Goal: Task Accomplishment & Management: Manage account settings

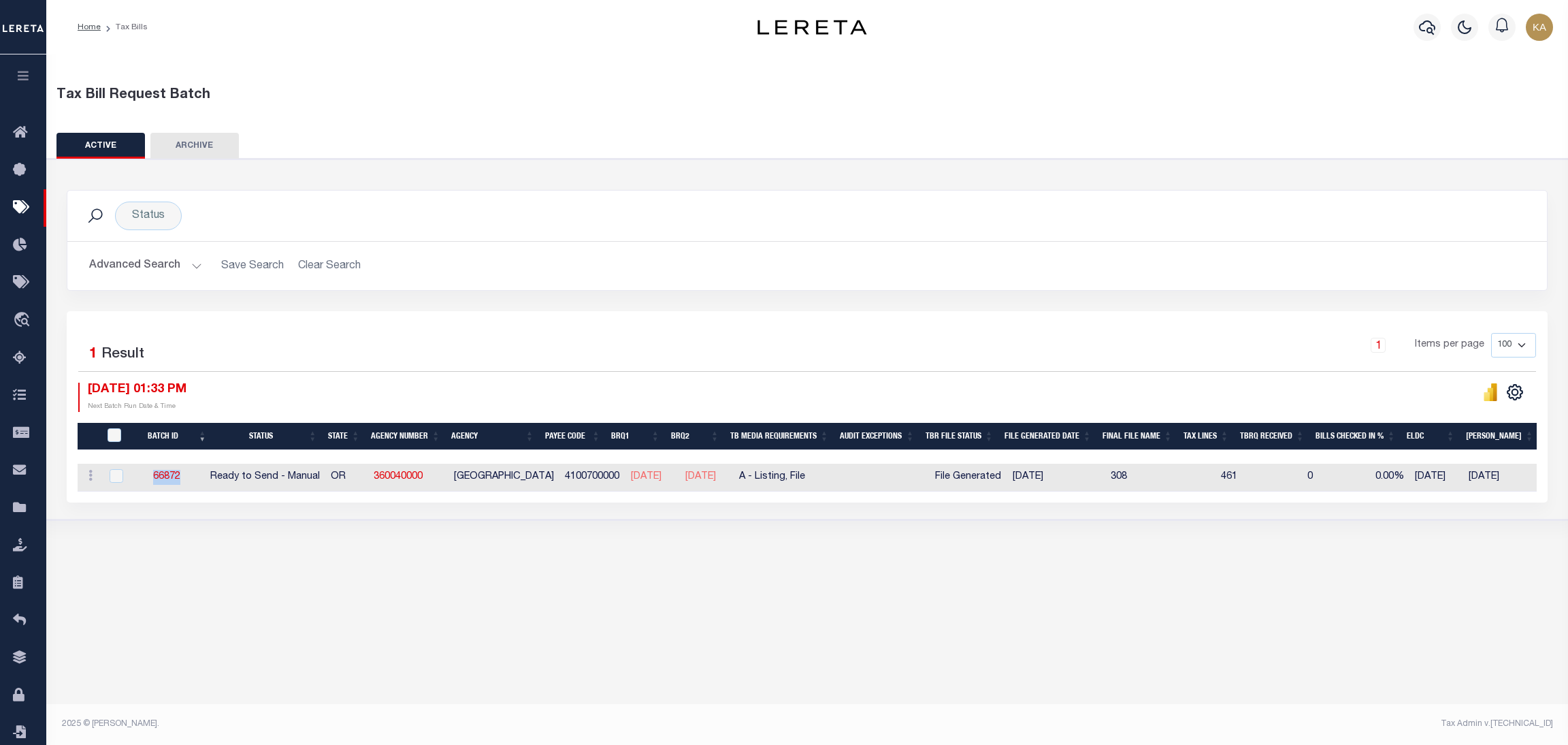
drag, startPoint x: 197, startPoint y: 487, endPoint x: 146, endPoint y: 475, distance: 52.4
click at [146, 475] on td "66872" at bounding box center [167, 478] width 76 height 28
checkbox input "true"
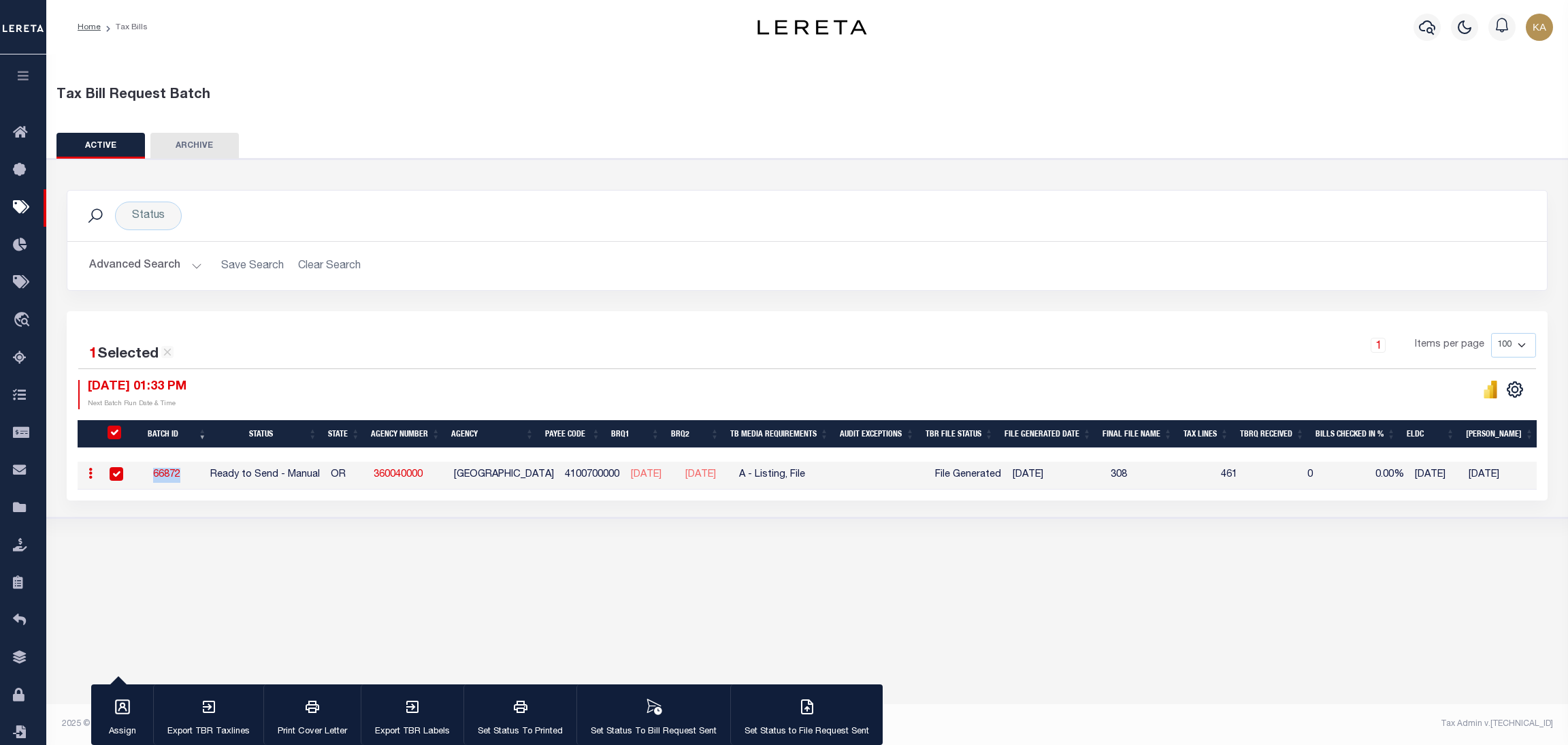
copy link "66872"
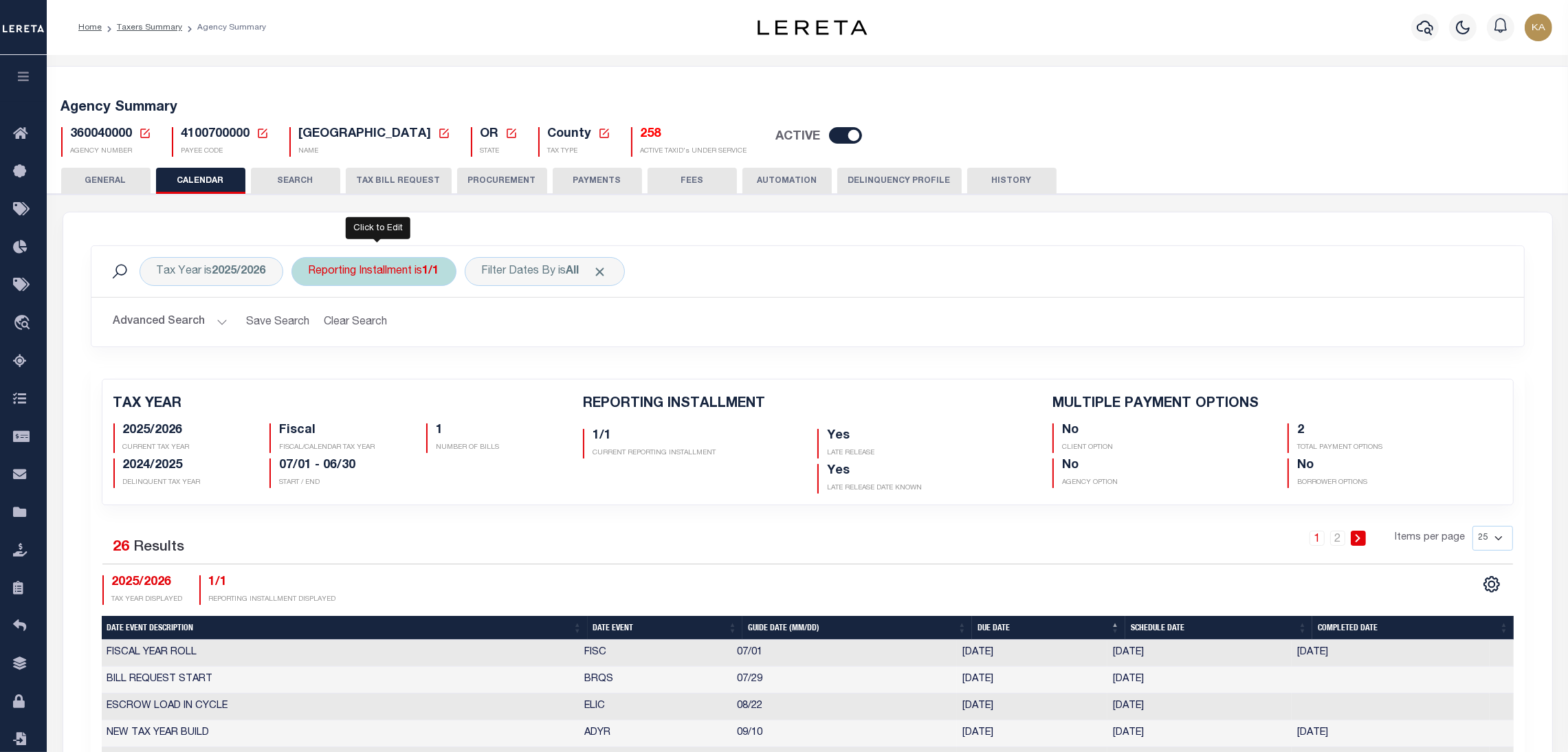
click at [344, 276] on div "Reporting Installment is 1/1" at bounding box center [374, 271] width 165 height 29
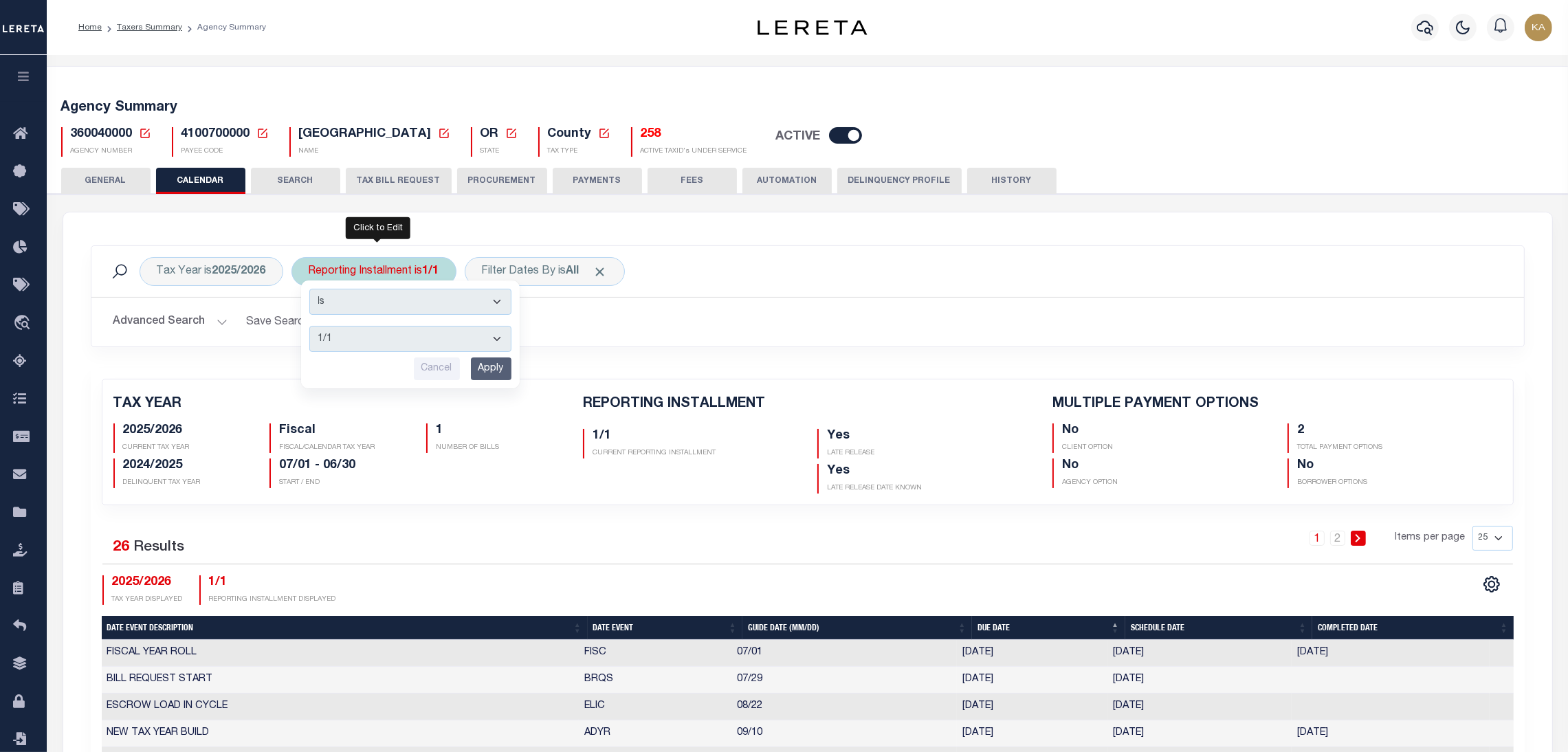
click at [364, 336] on select "1/1 1/3 2/3 3/3" at bounding box center [410, 339] width 202 height 26
select select "1/3"
click at [310, 326] on select "1/1 1/3 2/3 3/3" at bounding box center [410, 339] width 202 height 26
click at [489, 373] on input "Apply" at bounding box center [491, 369] width 41 height 22
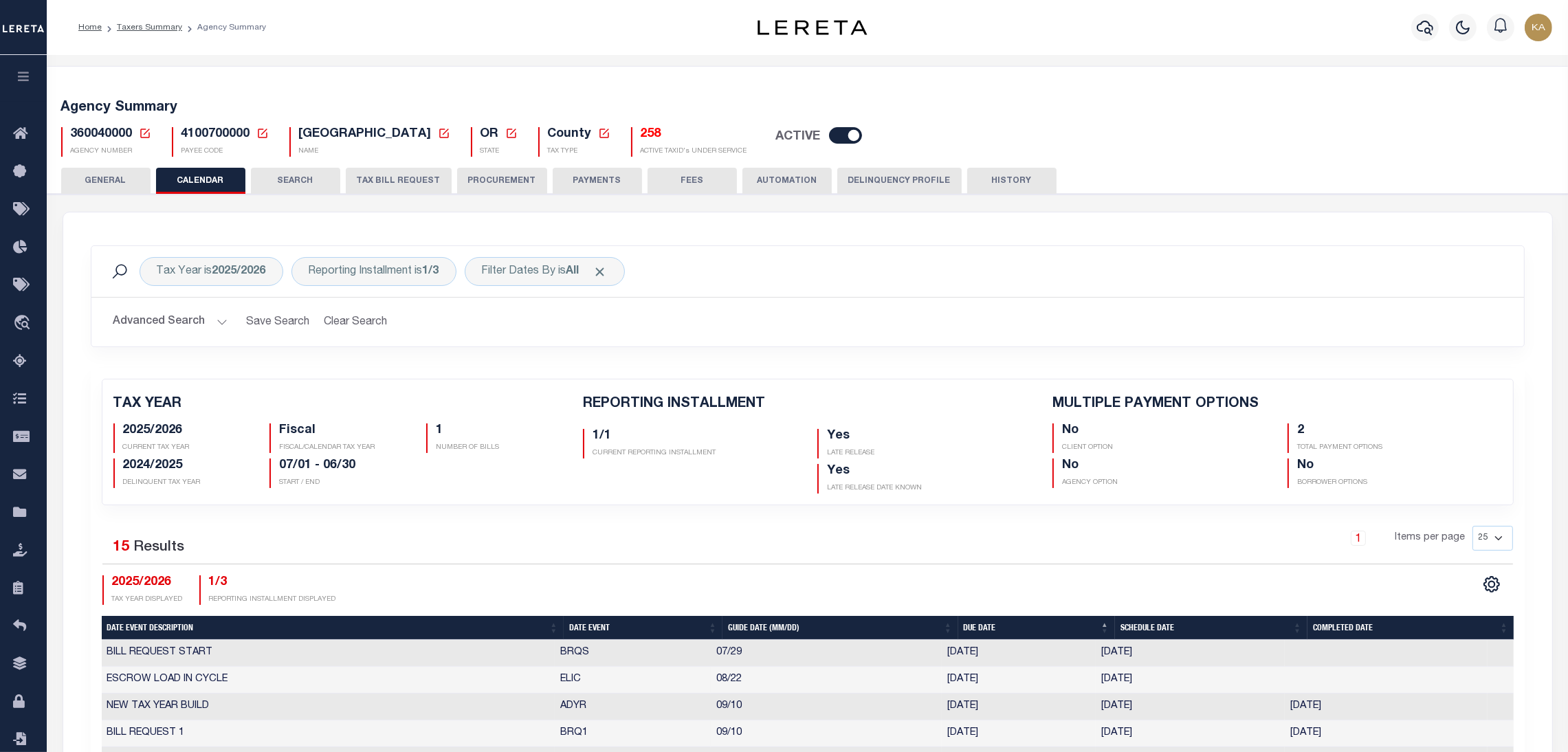
scroll to position [412, 0]
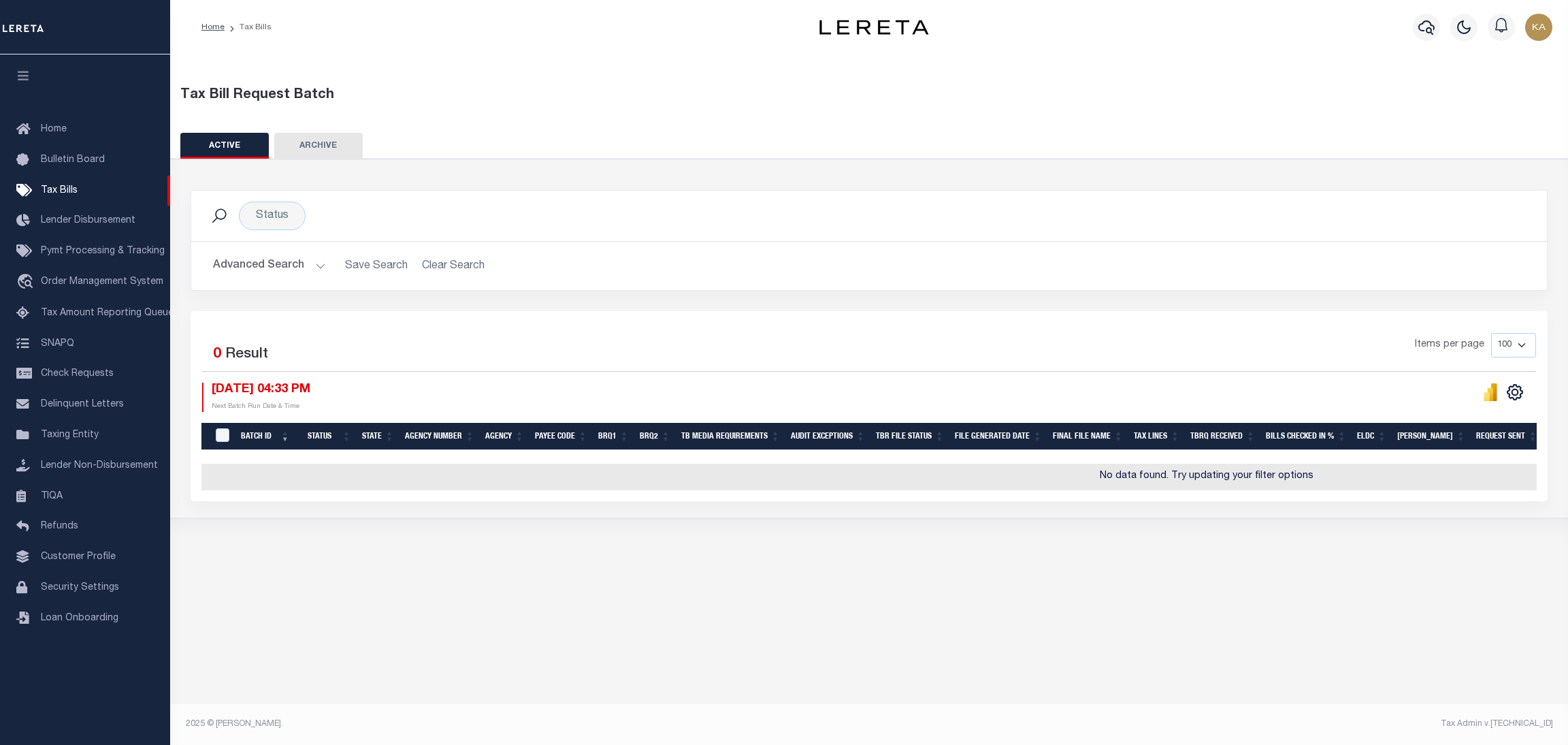
click at [296, 265] on button "Advanced Search" at bounding box center [269, 266] width 113 height 26
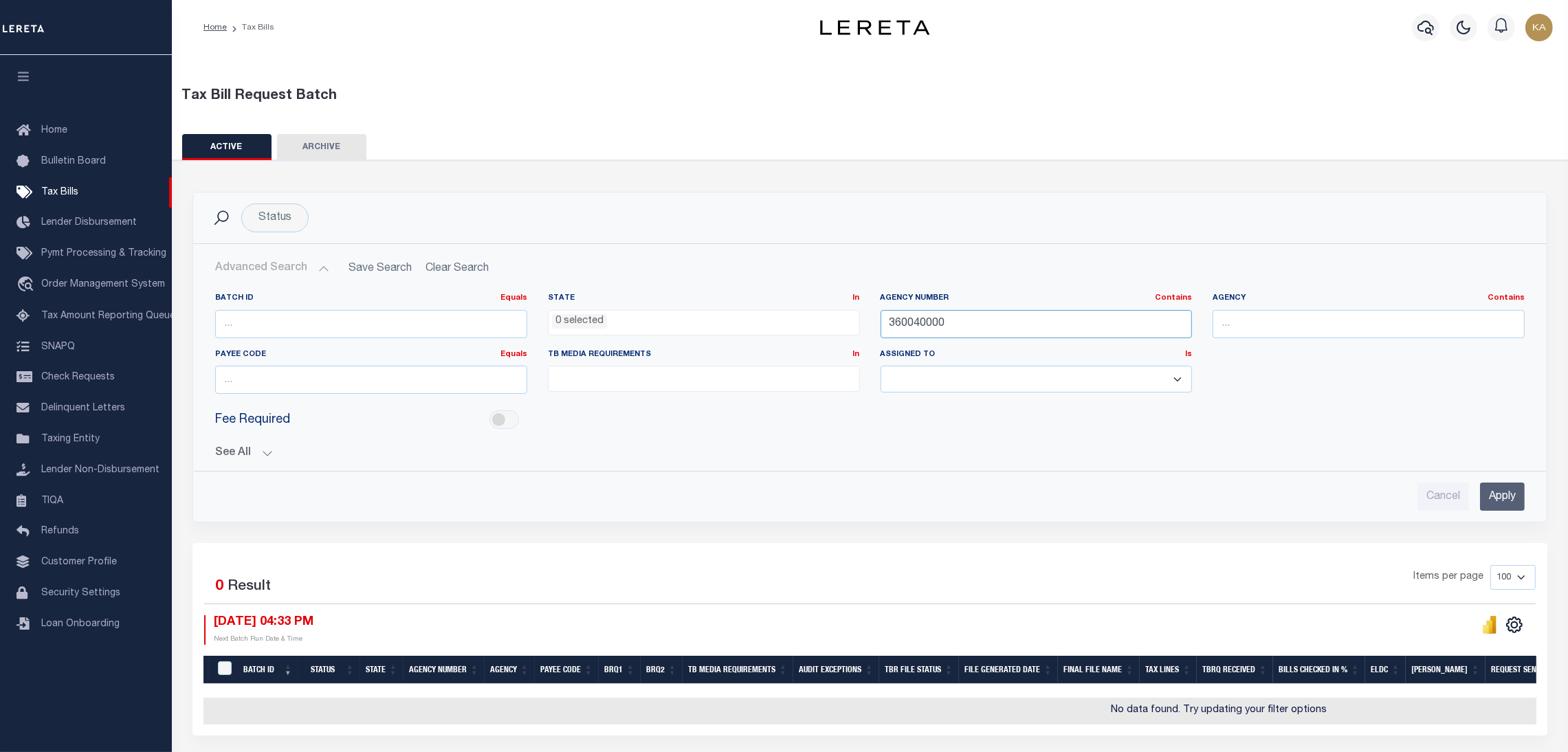
drag, startPoint x: 962, startPoint y: 322, endPoint x: 931, endPoint y: 320, distance: 31.1
click at [931, 320] on input "360040000" at bounding box center [1036, 324] width 312 height 28
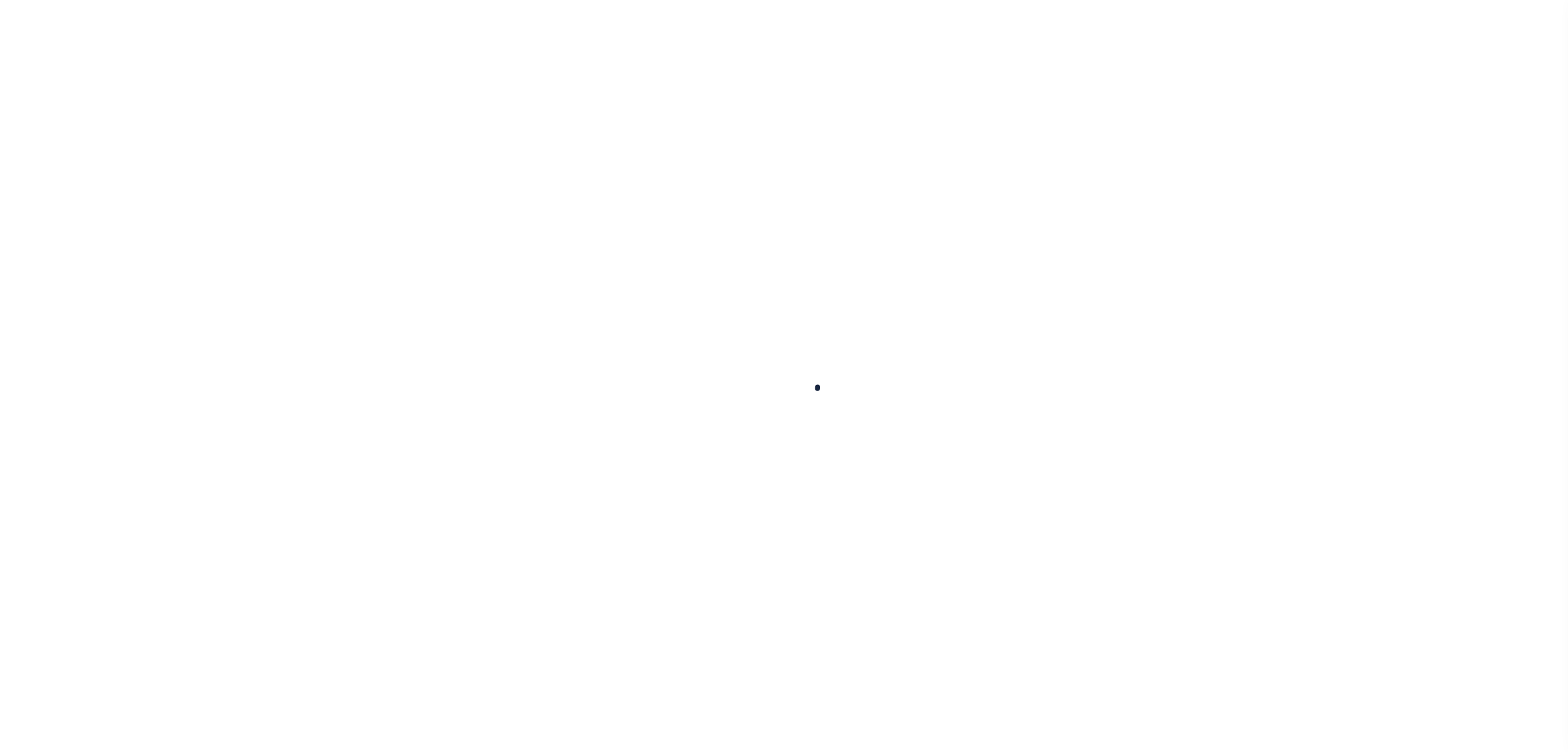
select select
checkbox input "false"
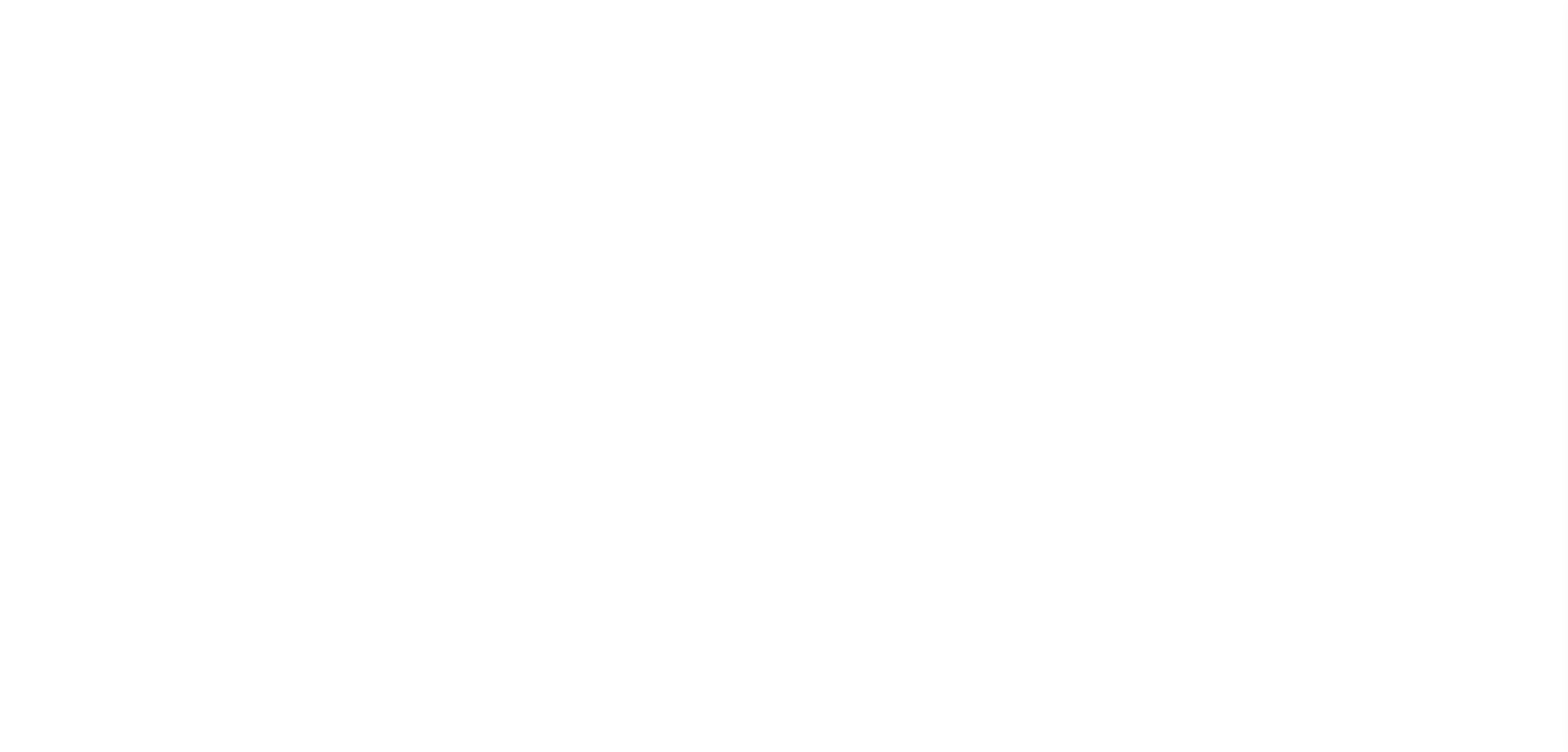
checkbox input "false"
type input "4100700000"
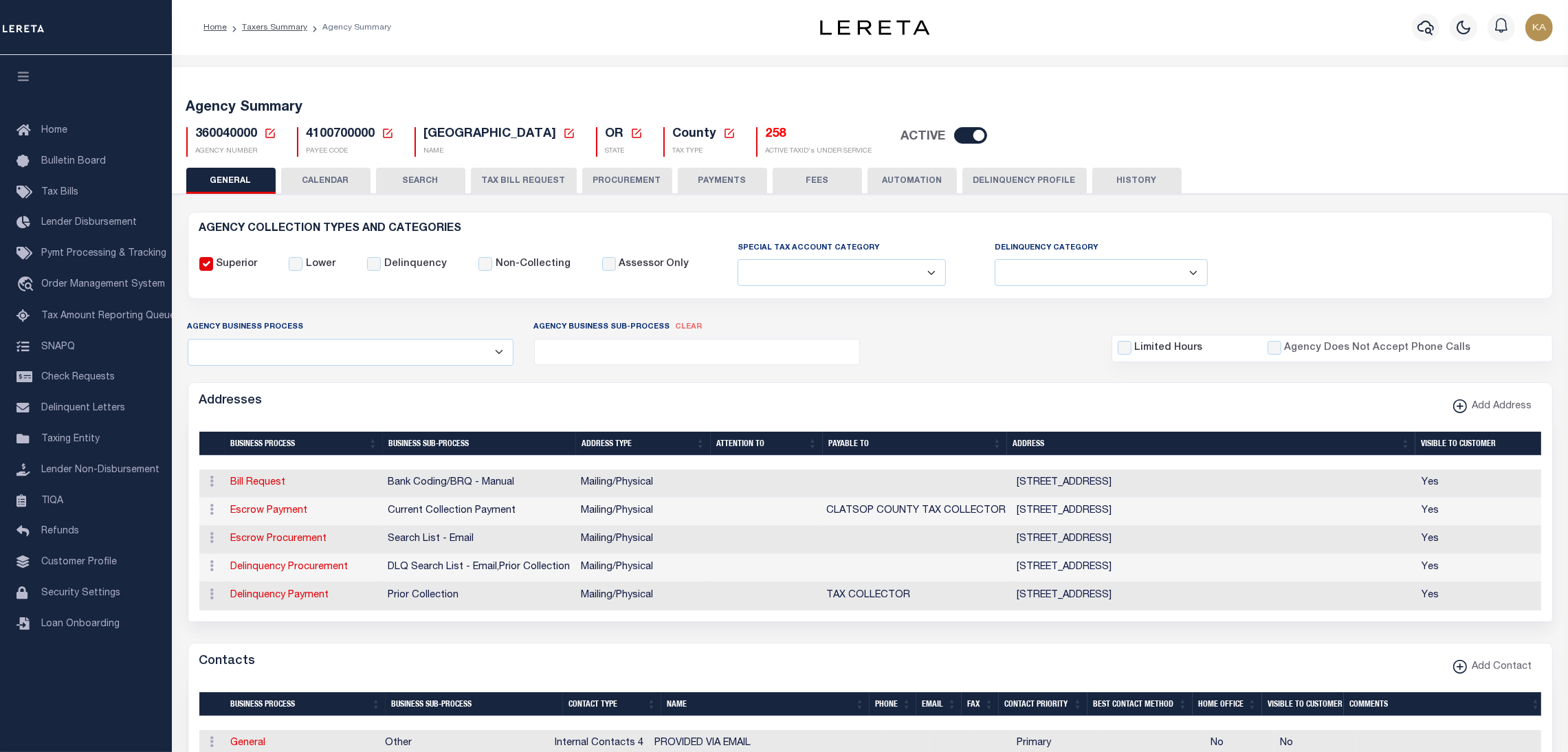
click at [341, 177] on button "CALENDAR" at bounding box center [325, 180] width 89 height 26
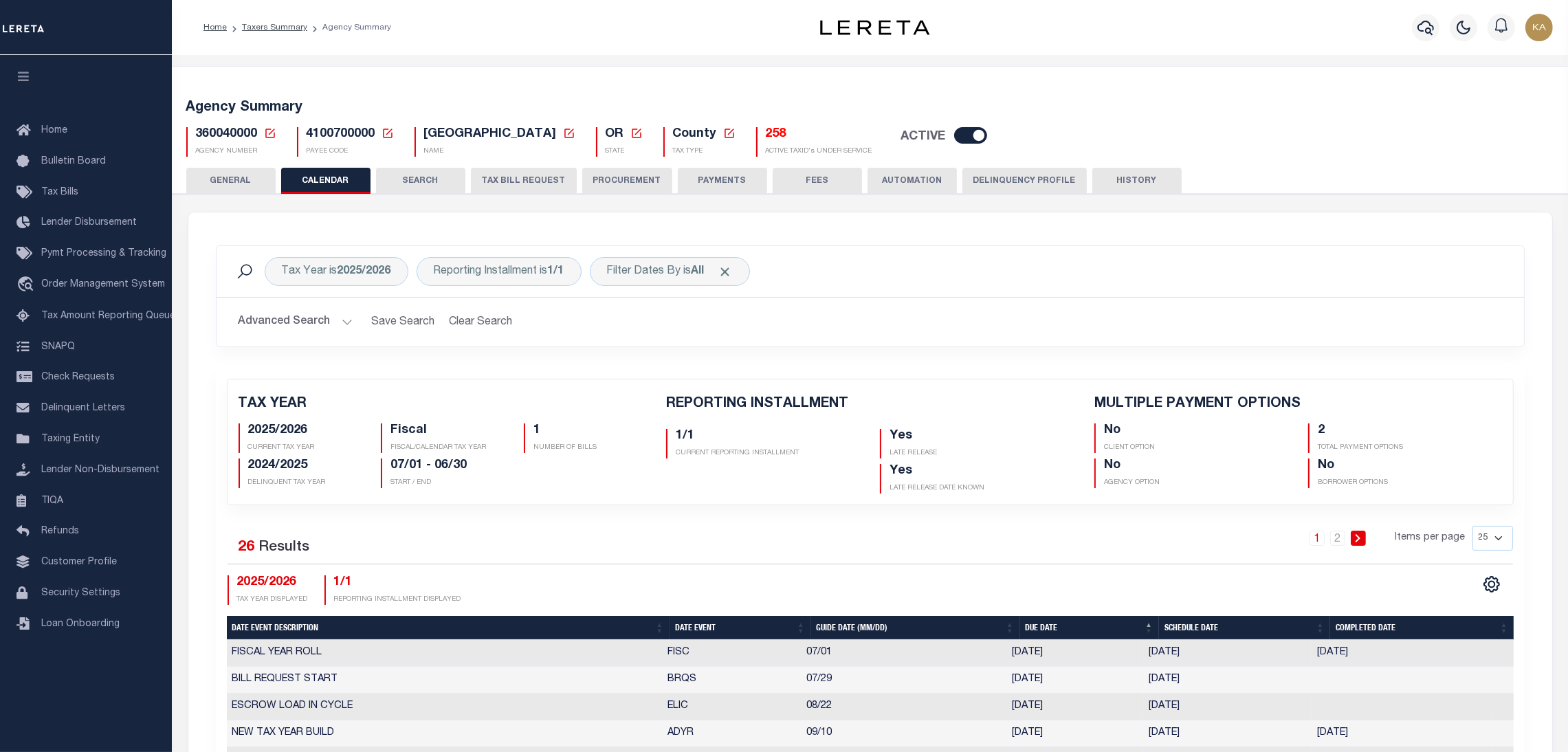
checkbox input "false"
type input "2"
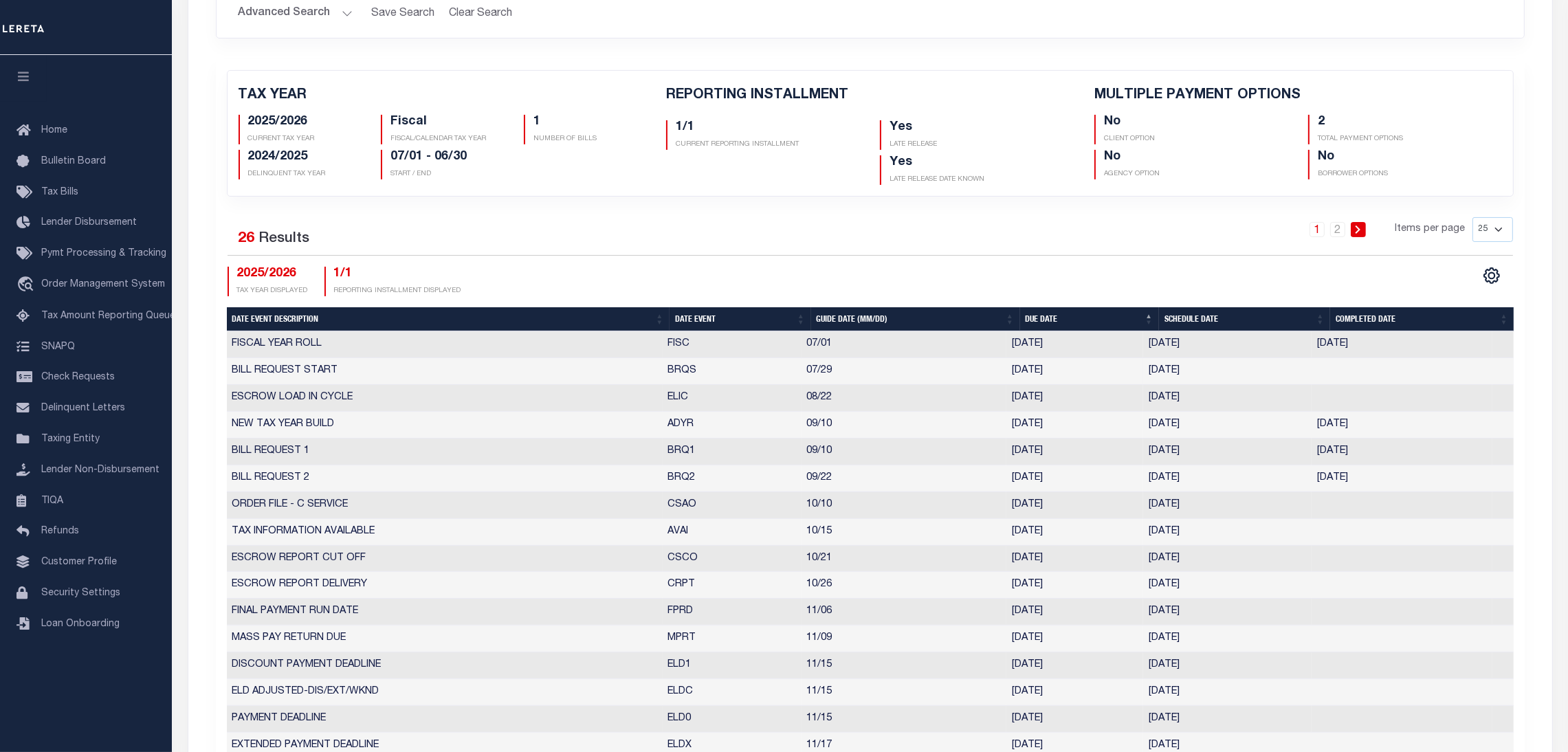
scroll to position [412, 0]
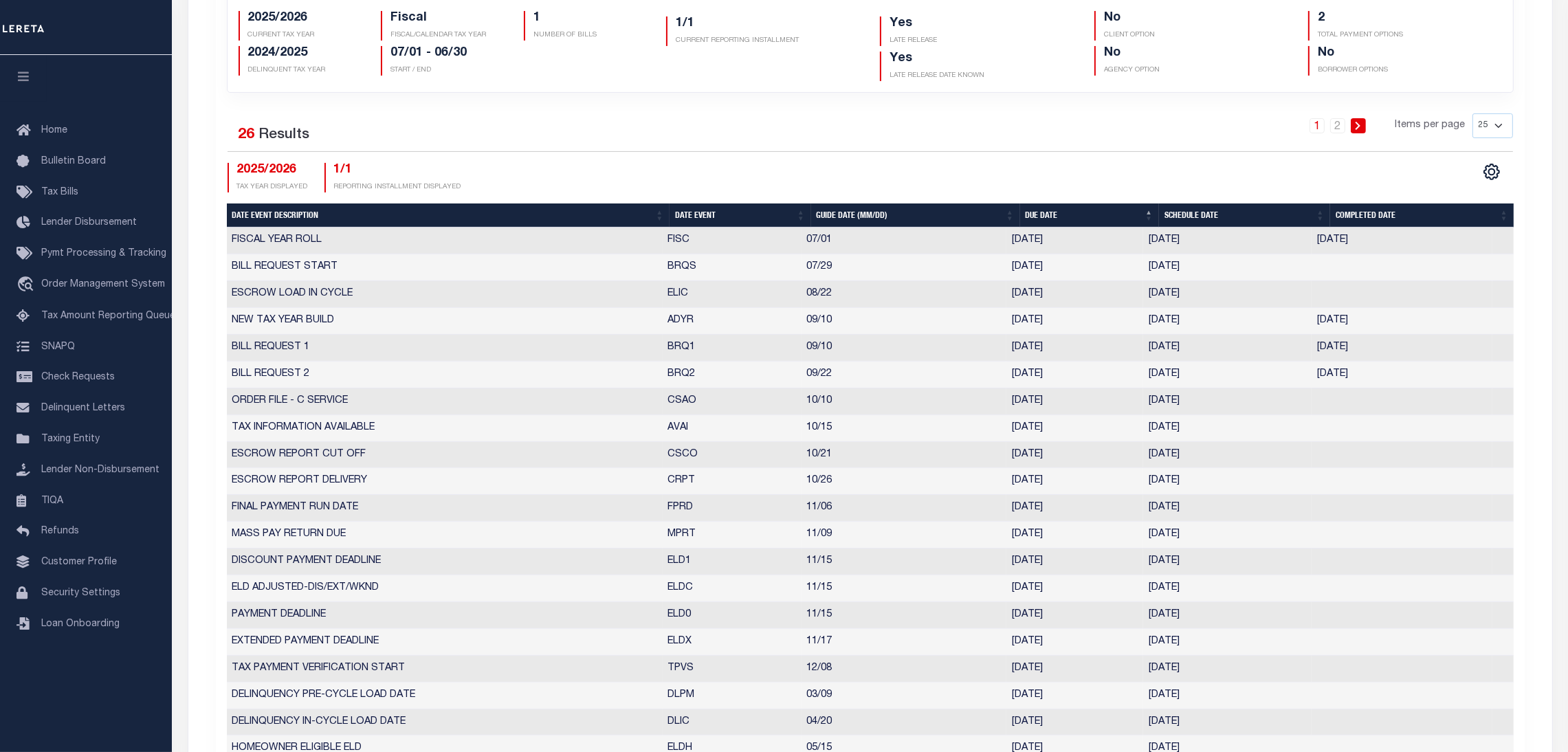
click at [712, 217] on th "Date Event" at bounding box center [739, 215] width 141 height 24
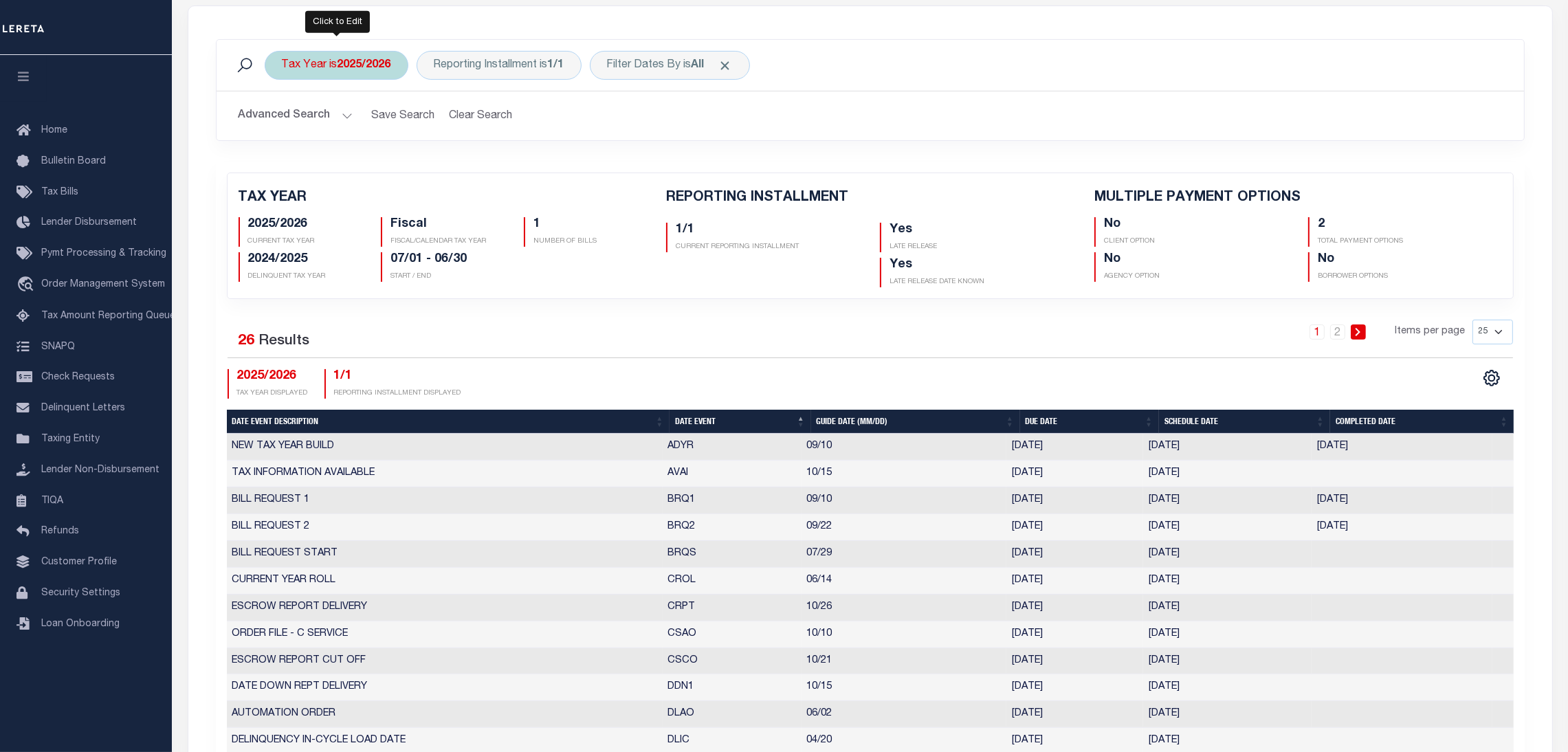
scroll to position [103, 0]
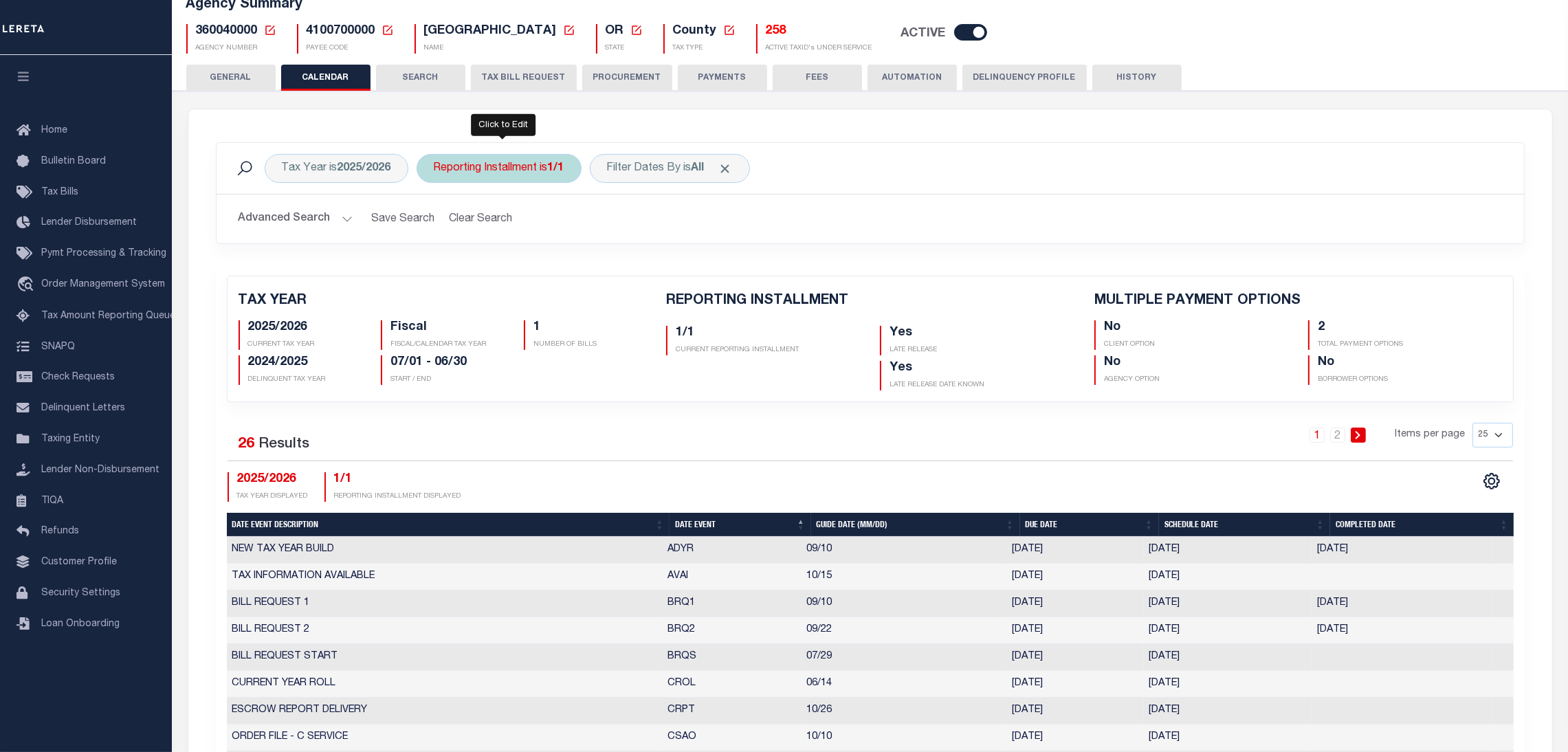
click at [496, 158] on div "Reporting Installment is 1/1" at bounding box center [498, 168] width 165 height 29
click at [518, 235] on select "1/1 1/3 2/3 3/3" at bounding box center [536, 235] width 202 height 26
select select "1/3"
click at [435, 223] on select "1/1 1/3 2/3 3/3" at bounding box center [536, 235] width 202 height 26
click at [608, 266] on input "Apply" at bounding box center [616, 266] width 41 height 22
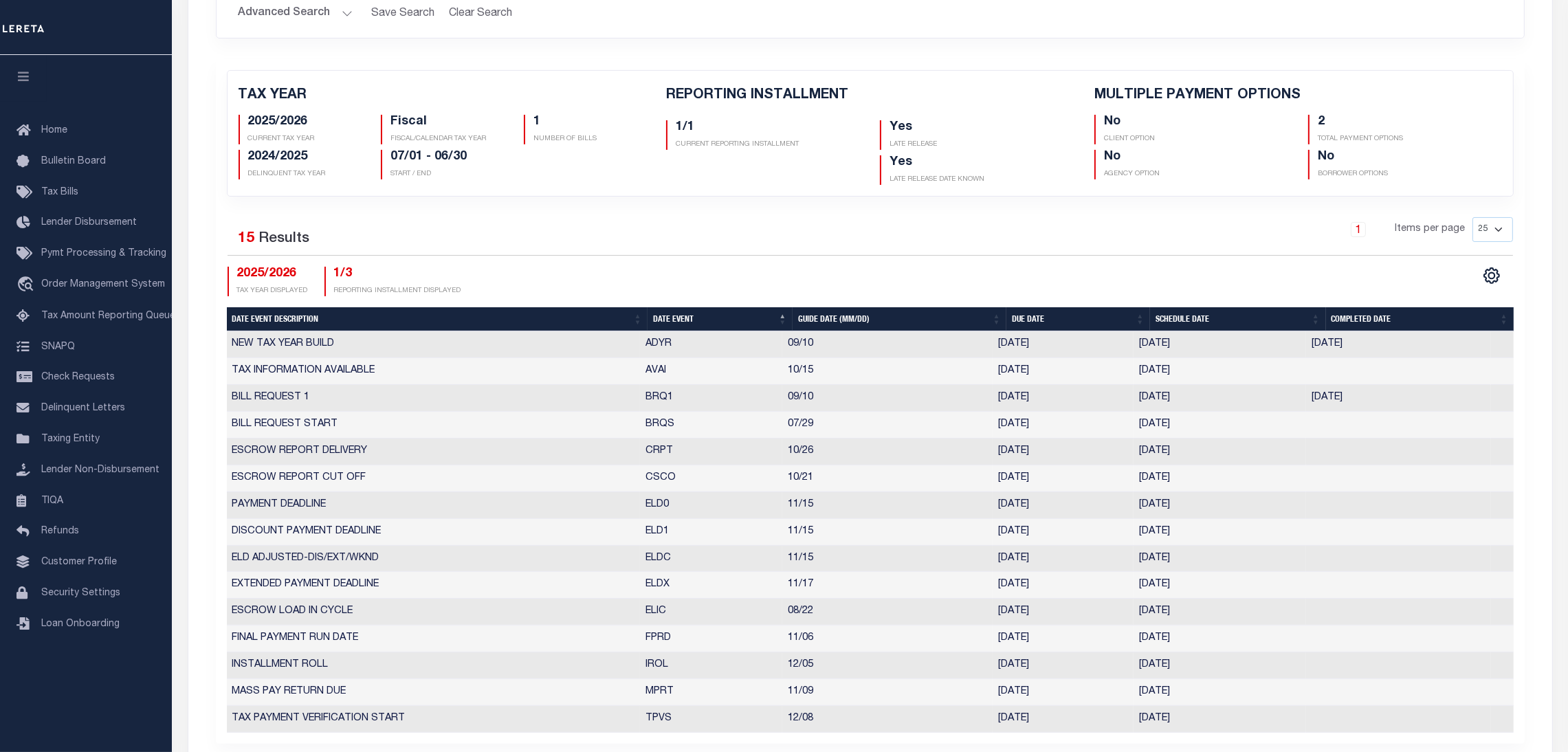
scroll to position [515, 0]
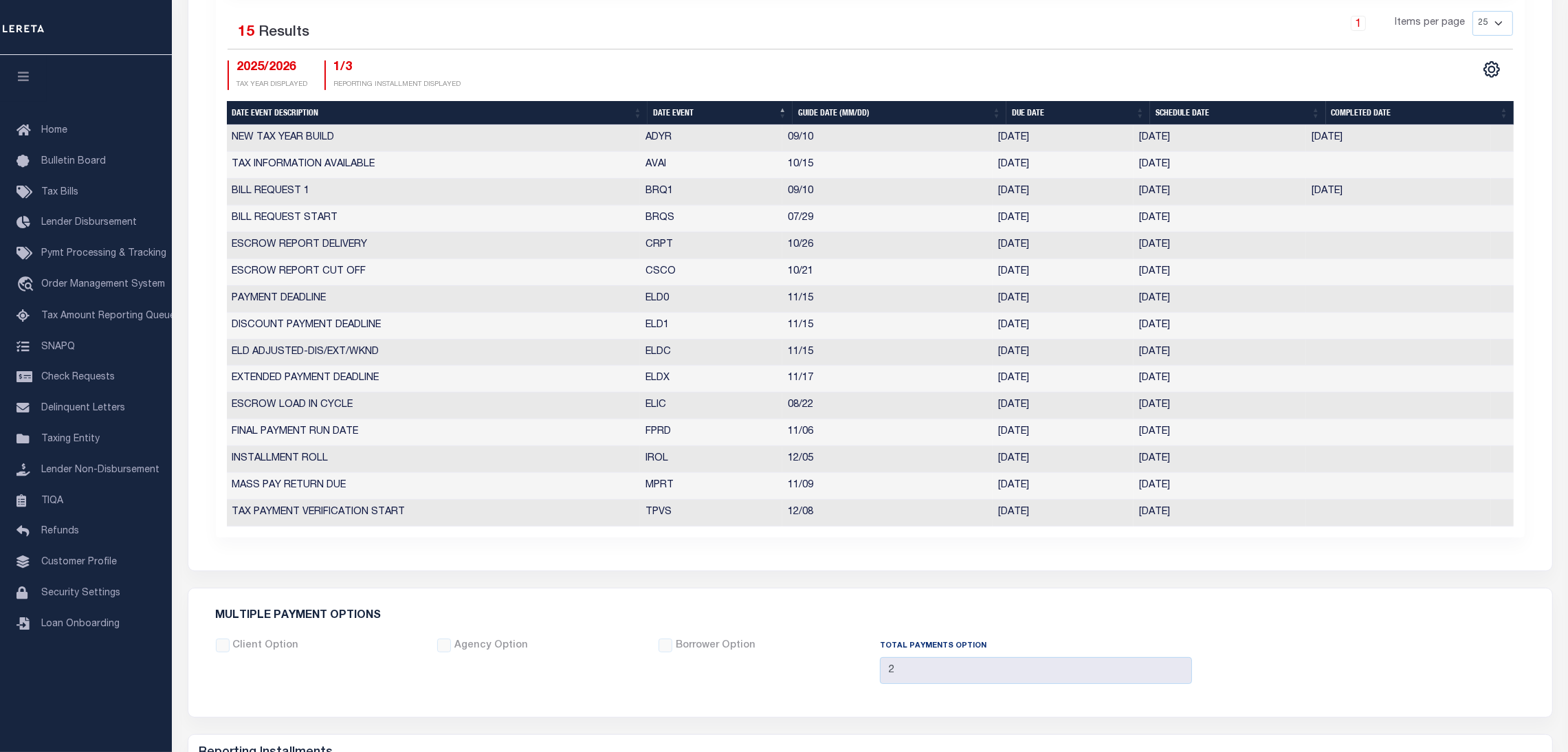
select select "11"
select select "15"
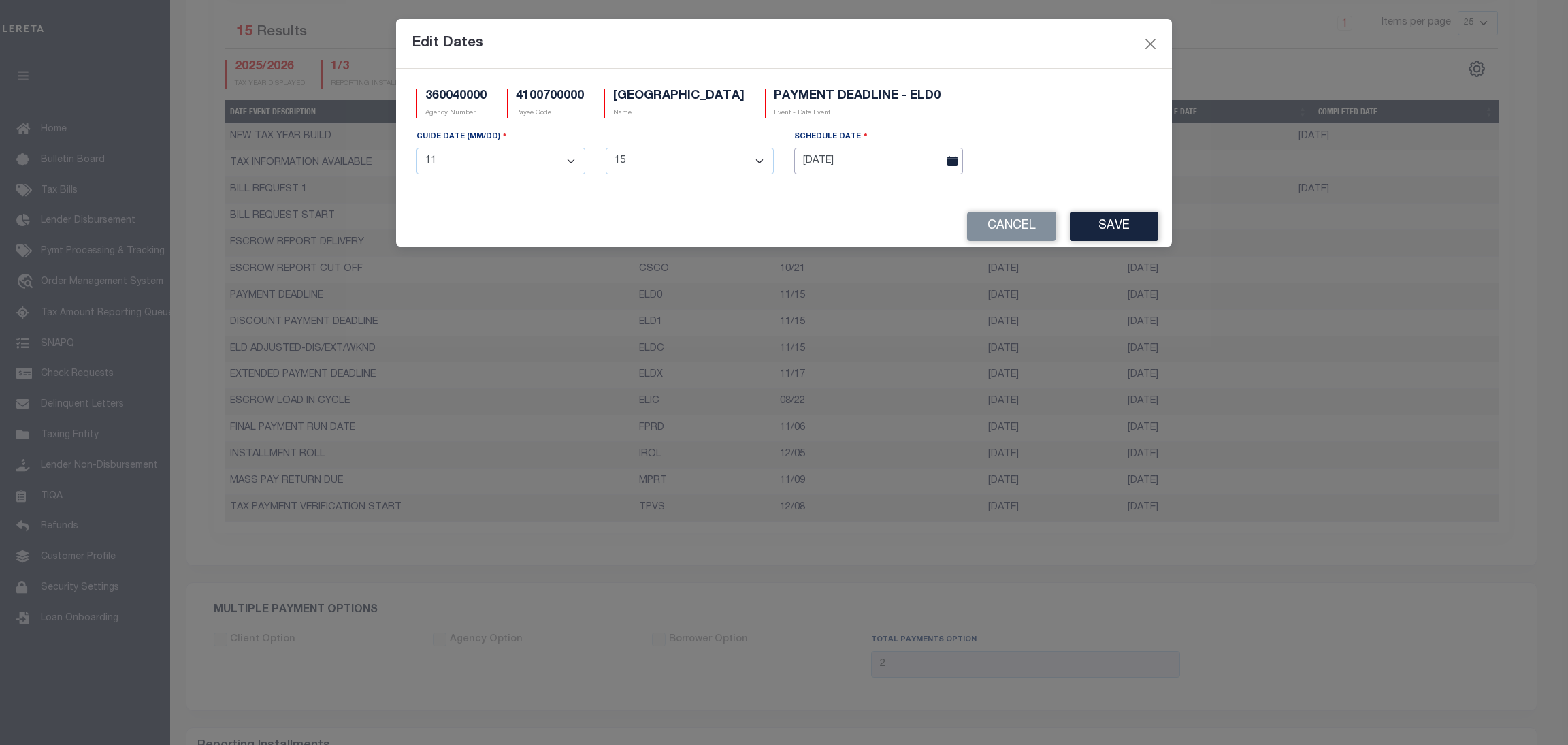
drag, startPoint x: 1143, startPoint y: 298, endPoint x: 897, endPoint y: 160, distance: 282.1
click at [897, 160] on input "10/07/2025" at bounding box center [878, 161] width 169 height 26
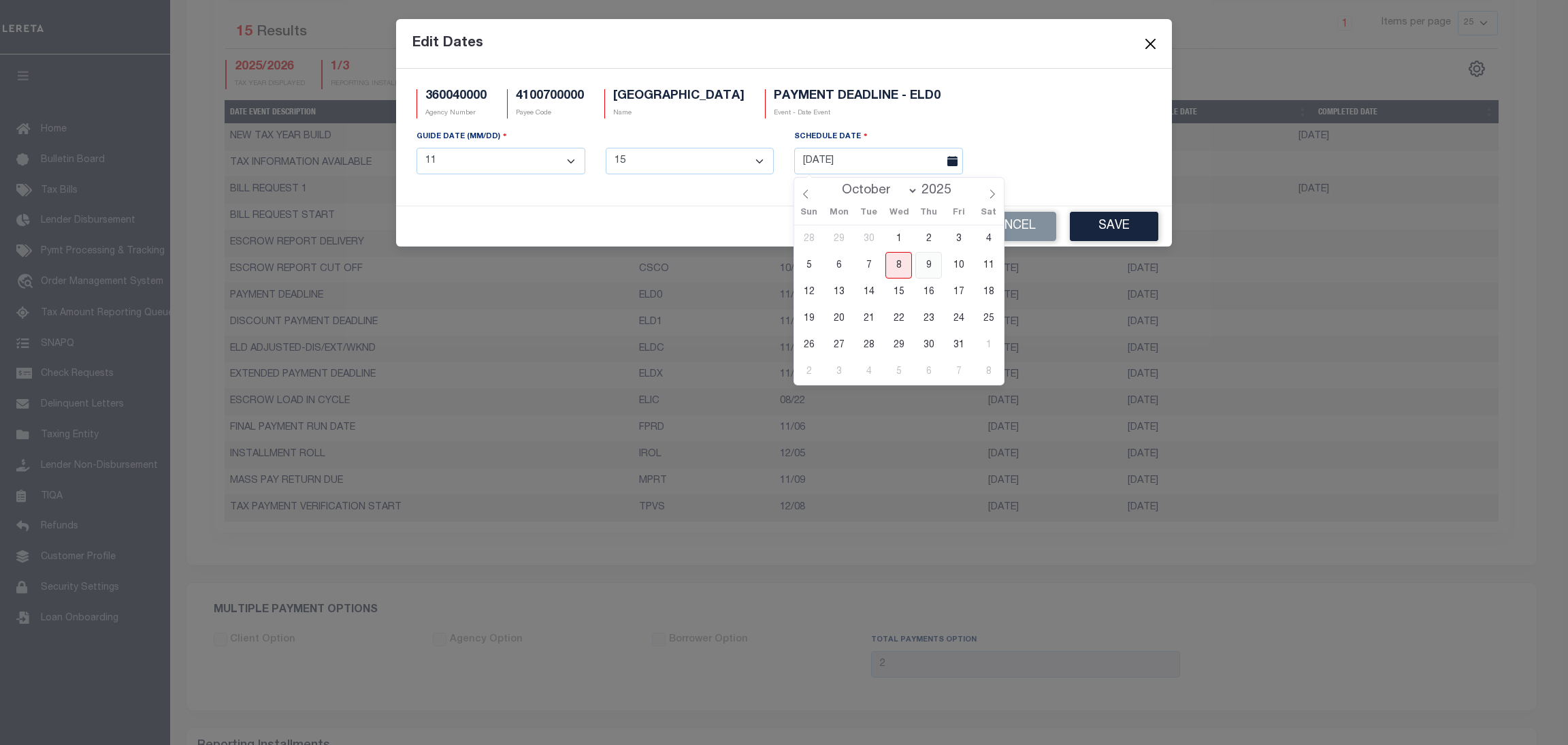
click at [928, 259] on span "9" at bounding box center [929, 265] width 26 height 26
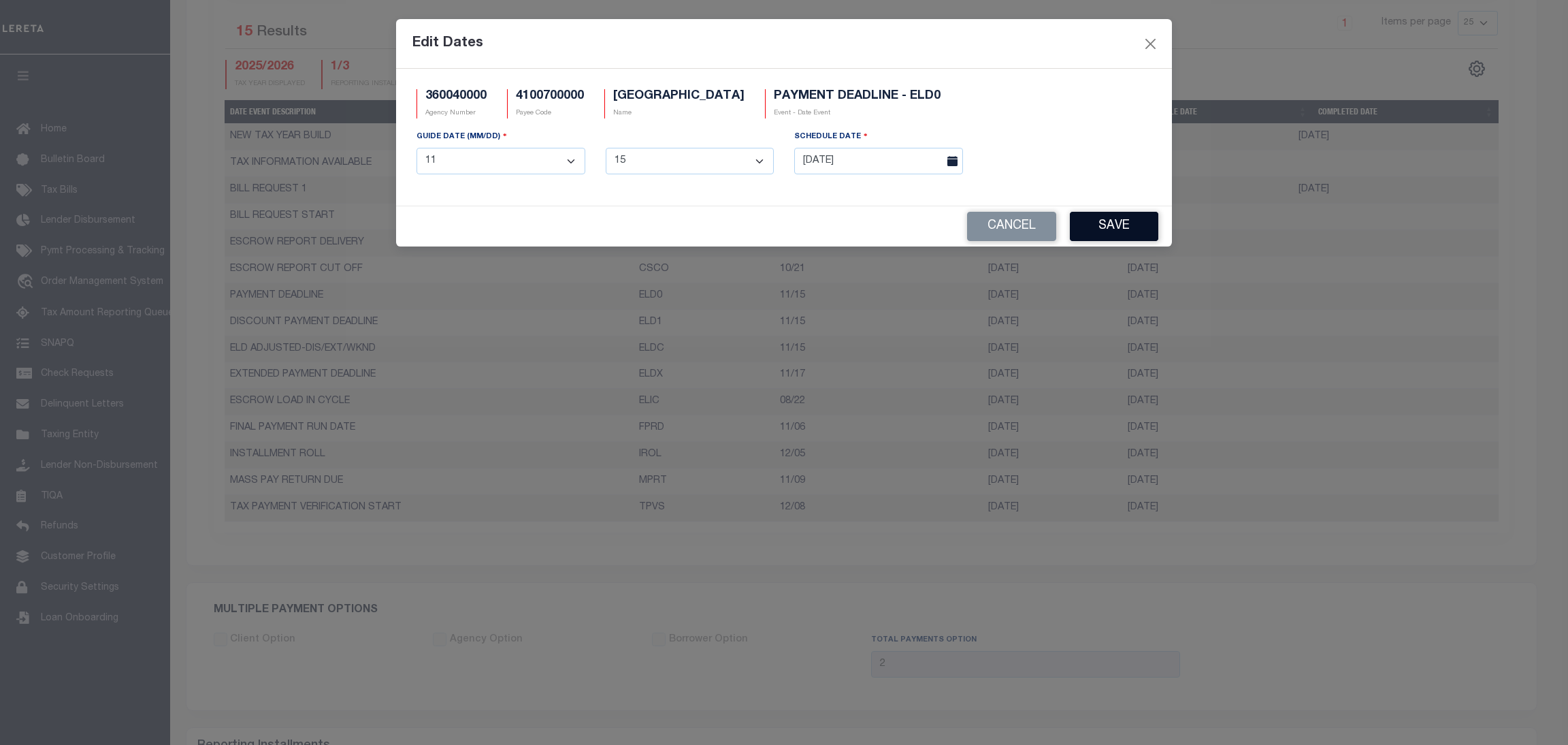
click at [1092, 231] on button "Save" at bounding box center [1114, 226] width 88 height 29
drag, startPoint x: 1146, startPoint y: 351, endPoint x: 910, endPoint y: 153, distance: 308.1
click at [910, 153] on input "10/07/2025" at bounding box center [878, 161] width 169 height 26
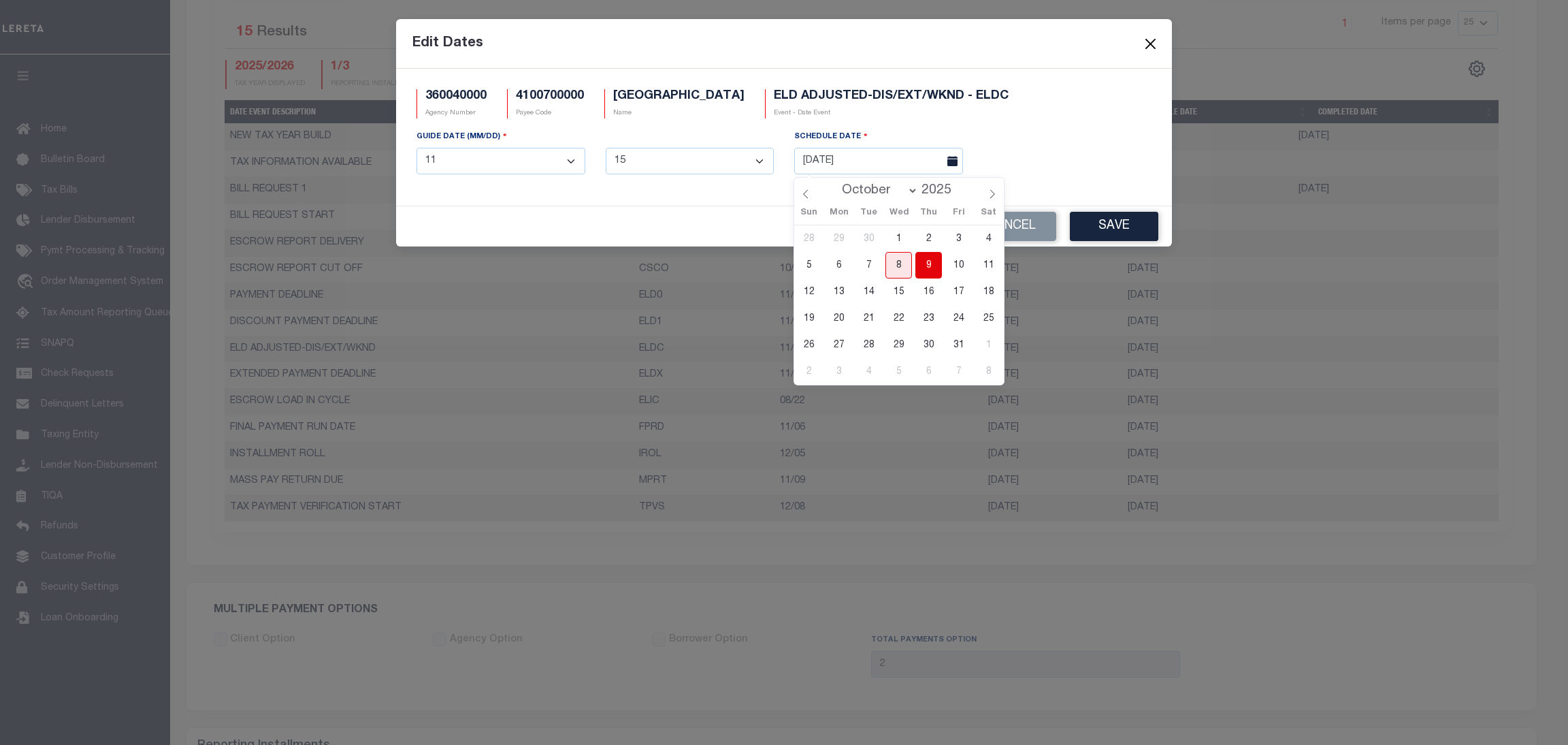
click at [931, 263] on span "9" at bounding box center [929, 265] width 26 height 26
type input "[DATE]"
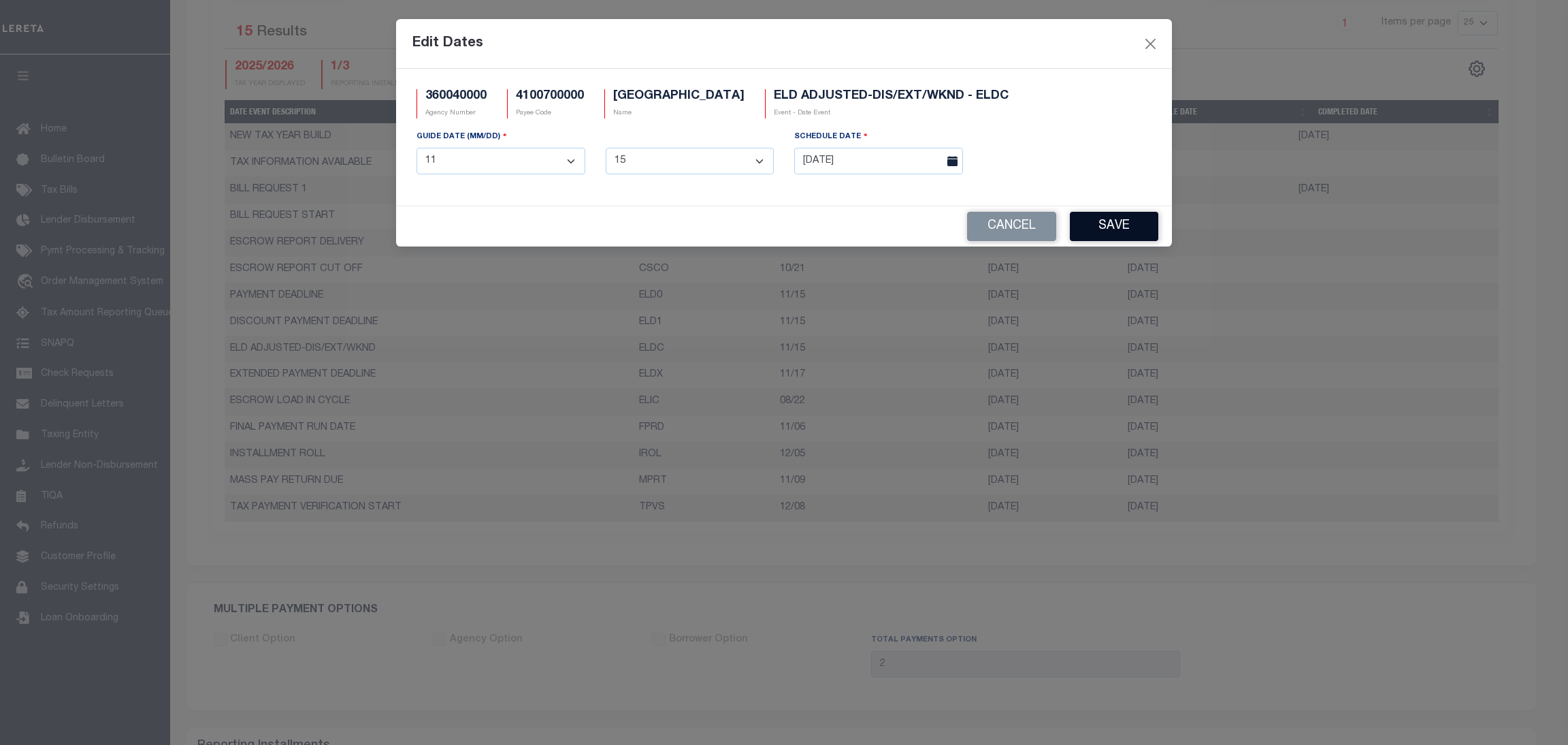
click at [1092, 235] on button "Save" at bounding box center [1114, 226] width 88 height 29
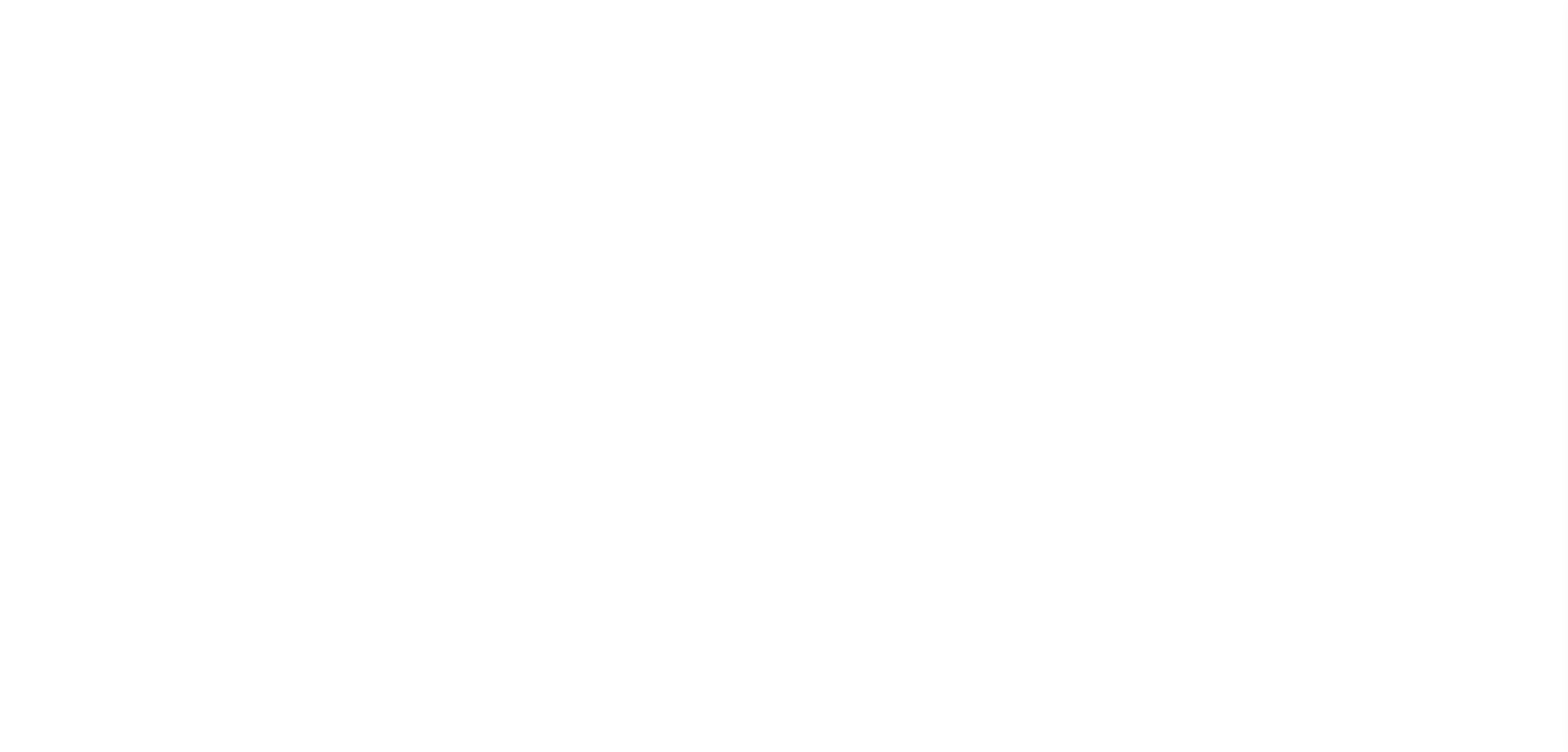
select select
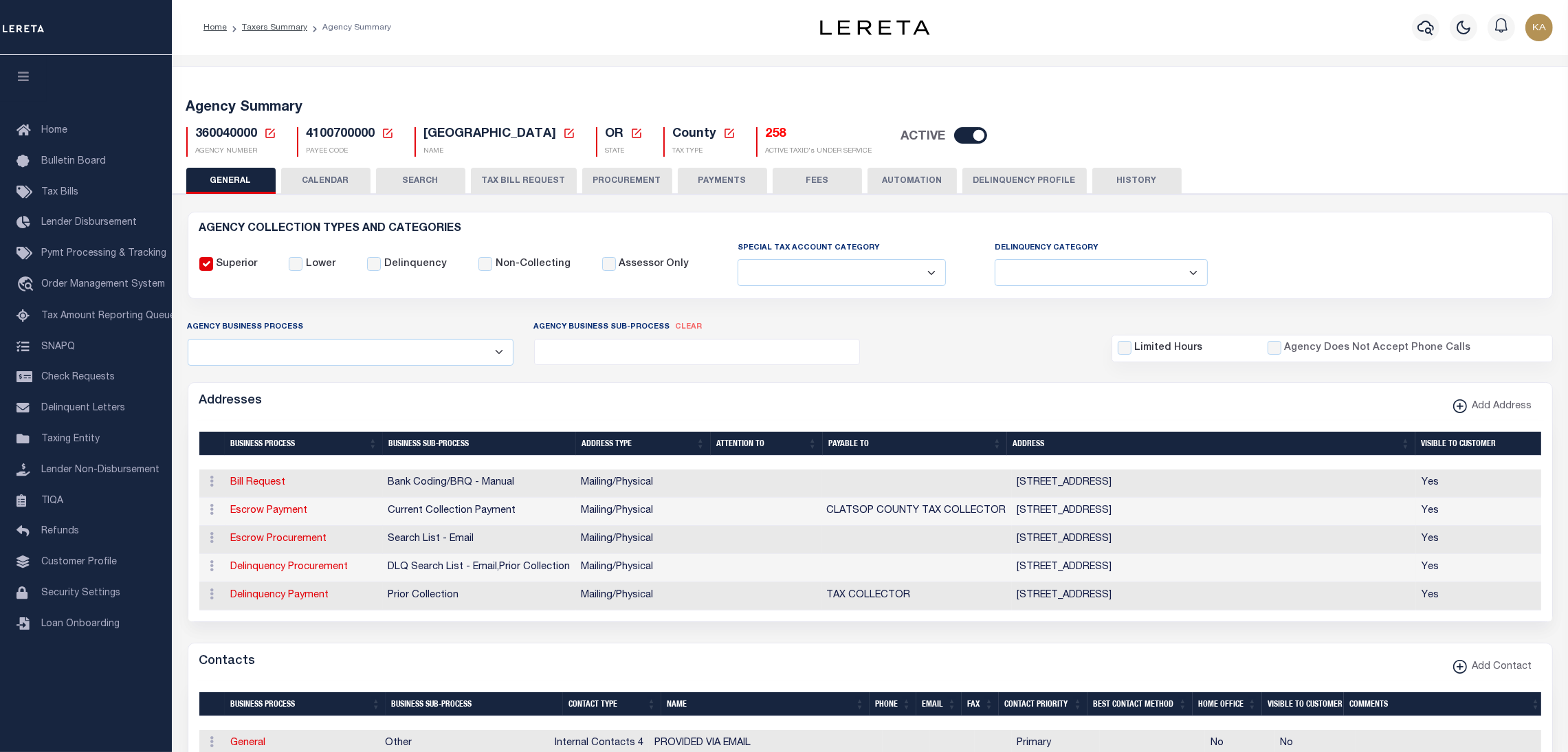
drag, startPoint x: 347, startPoint y: 179, endPoint x: 360, endPoint y: 192, distance: 18.4
click at [346, 178] on button "CALENDAR" at bounding box center [325, 180] width 89 height 26
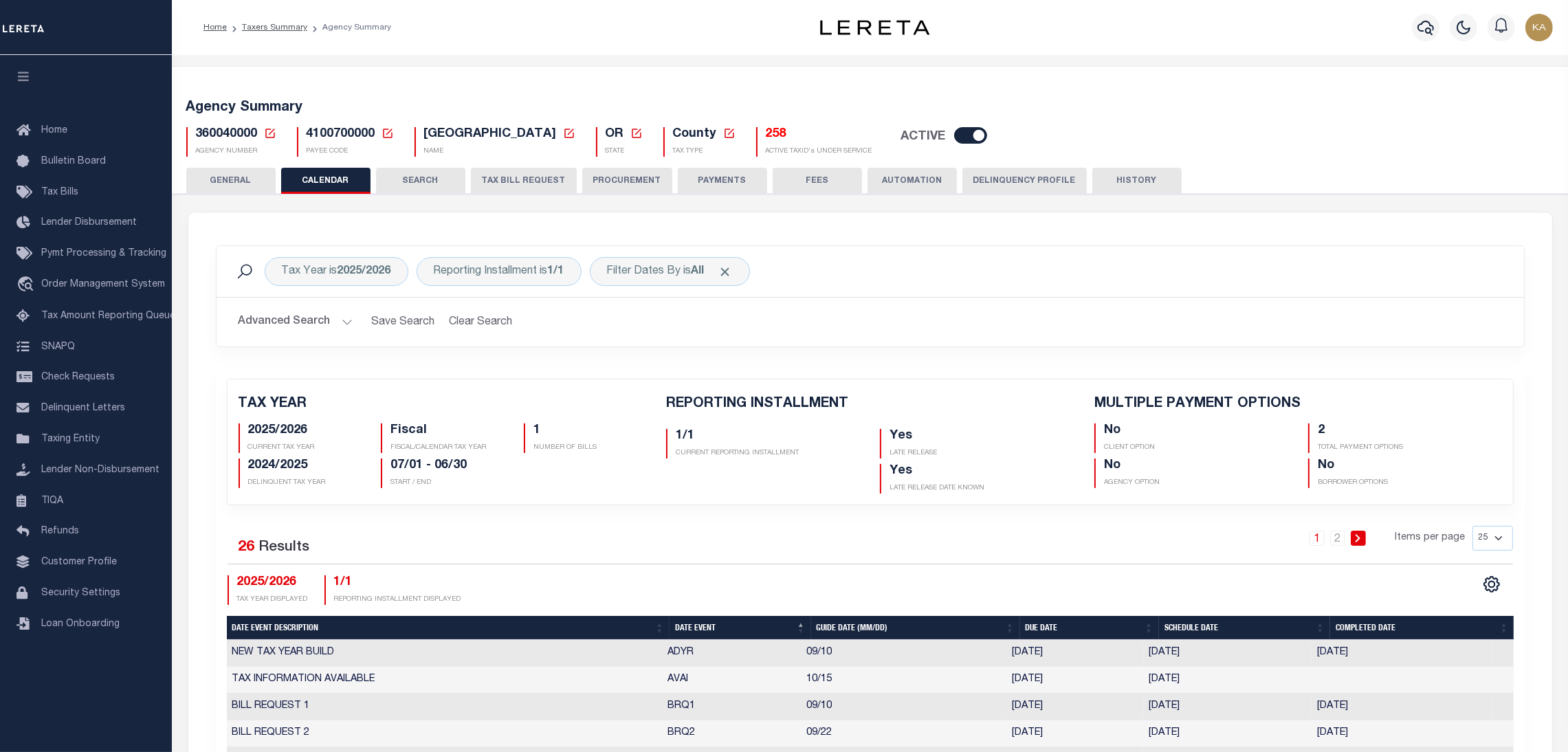
checkbox input "false"
type input "2"
click at [529, 272] on div "Reporting Installment is 1/1" at bounding box center [498, 271] width 165 height 29
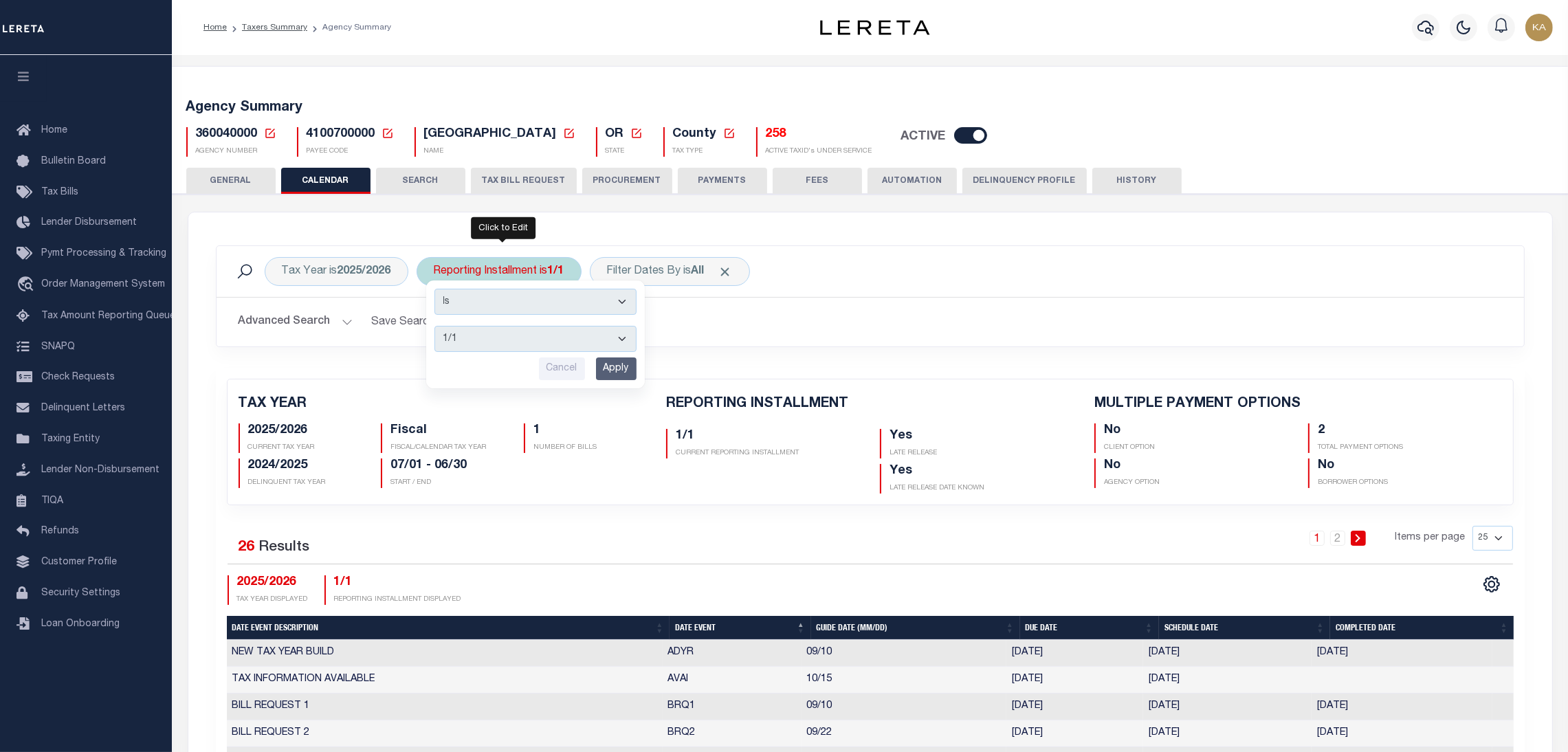
click at [512, 343] on select "1/1 1/3 2/3 3/3" at bounding box center [536, 339] width 202 height 26
select select "1/3"
click at [435, 326] on select "1/1 1/3 2/3 3/3" at bounding box center [536, 339] width 202 height 26
click at [609, 371] on input "Apply" at bounding box center [616, 369] width 41 height 22
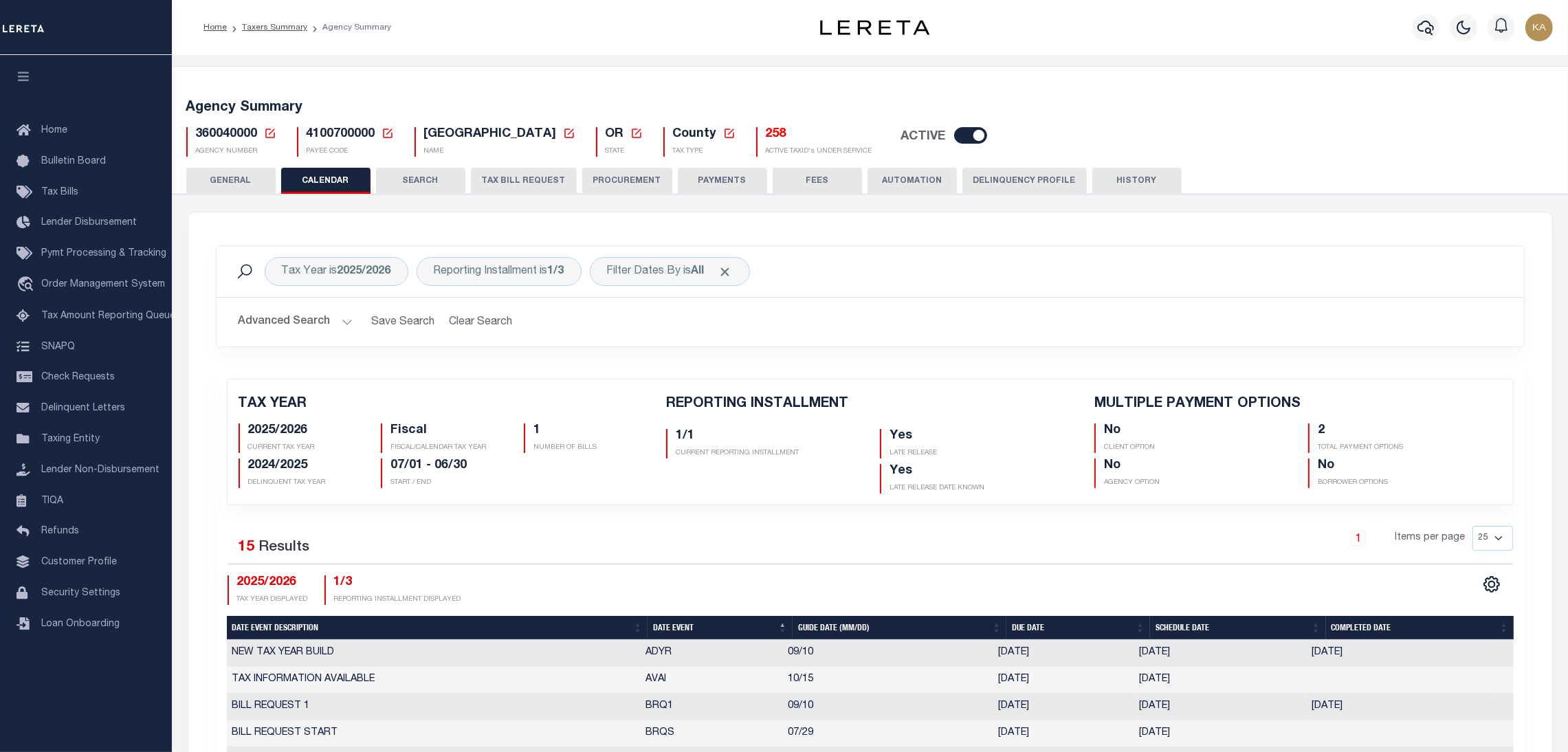
click at [889, 317] on h2 "Advanced Search Save Search Clear Search PayeeReportingEventDatesGridWrapper_dy…" at bounding box center [871, 322] width 1286 height 27
click at [551, 264] on div "Reporting Installment is 1/3" at bounding box center [498, 271] width 165 height 29
select select "1/3"
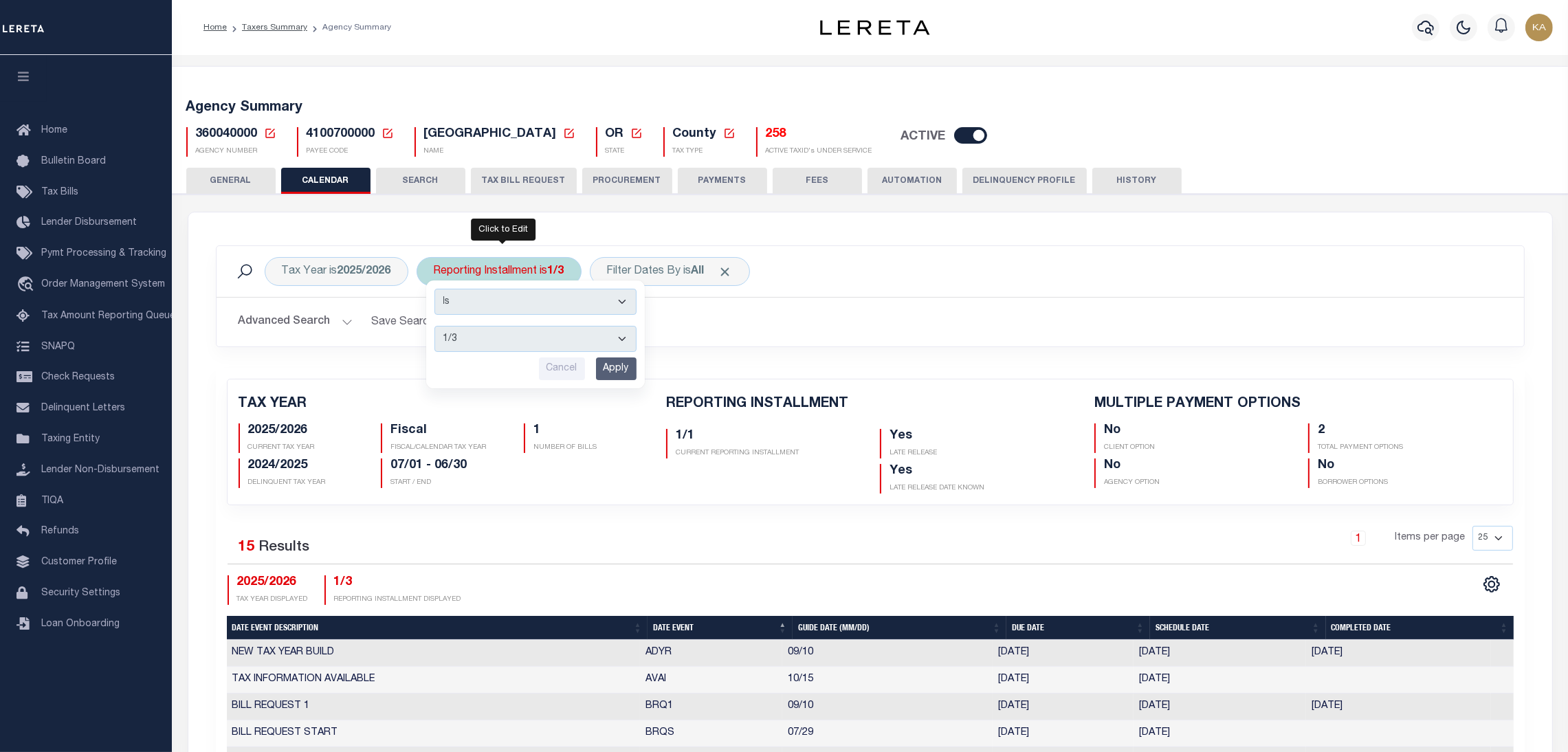
click at [537, 346] on select "1/1 1/3 2/3 3/3" at bounding box center [536, 339] width 202 height 26
click at [498, 272] on div "Reporting Installment is 1/3 Is Contains 1/1 1/3 2/3 3/3 Cancel Apply" at bounding box center [498, 271] width 165 height 29
select select "1/3"
click at [623, 519] on div "TAX YEAR 2025/2026 CURRENT TAX YEAR Fiscal FISCAL/CALENDAR TAX YEAR 1 NUMBER OF…" at bounding box center [870, 710] width 1309 height 685
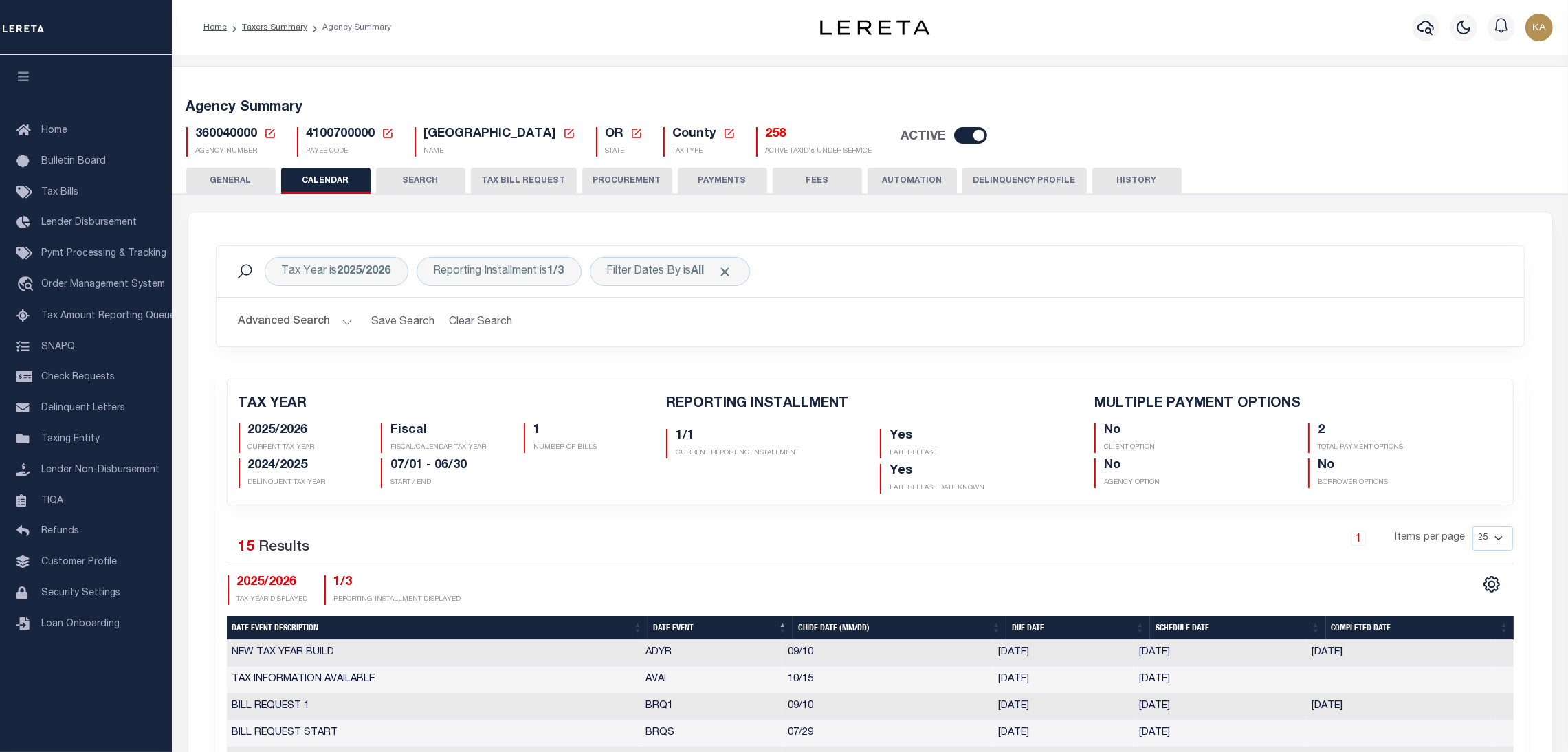
click at [214, 144] on div "360040000 Agency Number Edit Cancel Ok New Agency Number Cancel Ok" at bounding box center [231, 142] width 90 height 29
click at [214, 142] on div "360040000 Agency Number Edit Cancel Ok New Agency Number Cancel Ok" at bounding box center [231, 142] width 90 height 29
click at [214, 142] on h5 "360040000 Agency Number Edit Cancel Ok Cancel Ok" at bounding box center [236, 135] width 81 height 15
copy div "360040000 Agency Number Edit Cancel Ok New Agency Number Cancel Ok"
